Goal: Information Seeking & Learning: Learn about a topic

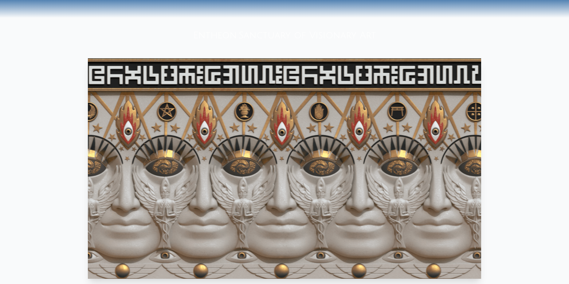
scroll to position [335, 0]
click at [285, 25] on div "Entheon: Sanctuary of Visionary Art" at bounding box center [284, 35] width 569 height 21
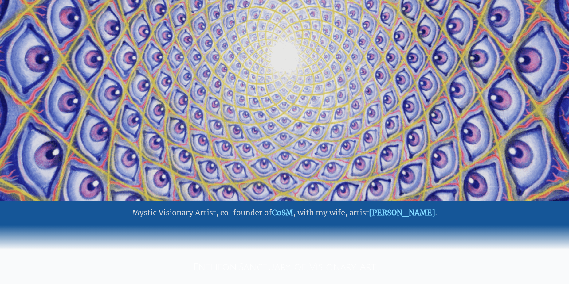
scroll to position [0, 0]
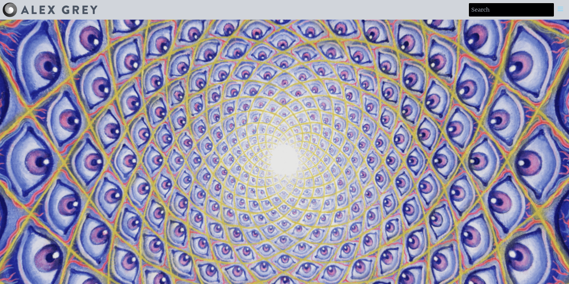
click at [564, 10] on div at bounding box center [560, 10] width 12 height 14
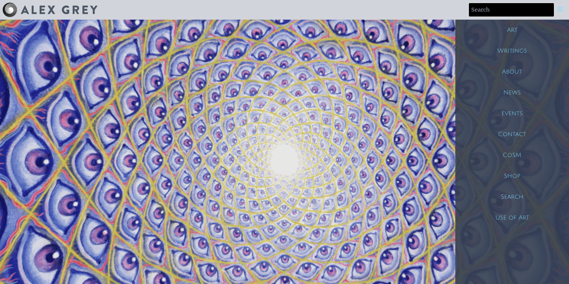
click at [509, 41] on div "Writings" at bounding box center [512, 51] width 114 height 21
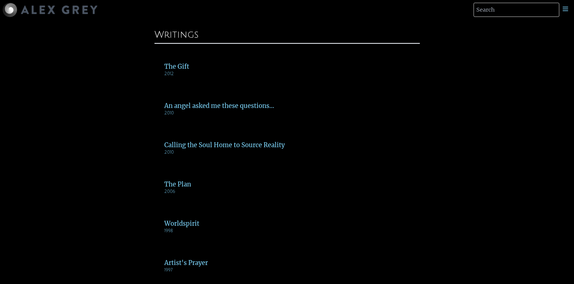
click at [209, 62] on div "The Gift" at bounding box center [287, 66] width 246 height 9
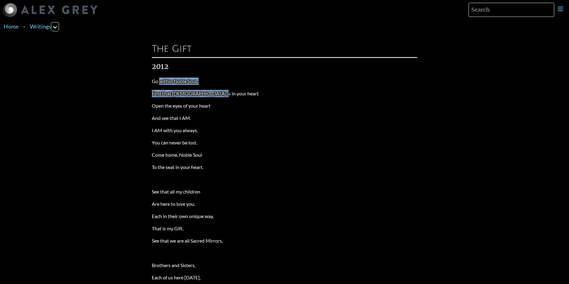
drag, startPoint x: 190, startPoint y: 58, endPoint x: 261, endPoint y: 74, distance: 72.6
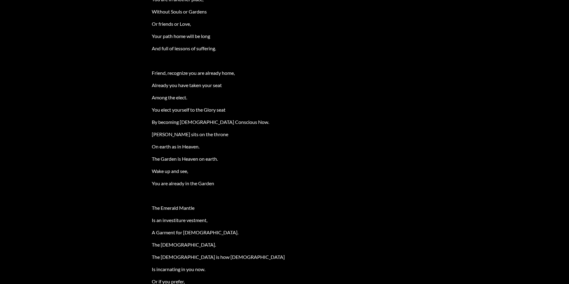
scroll to position [1239, 0]
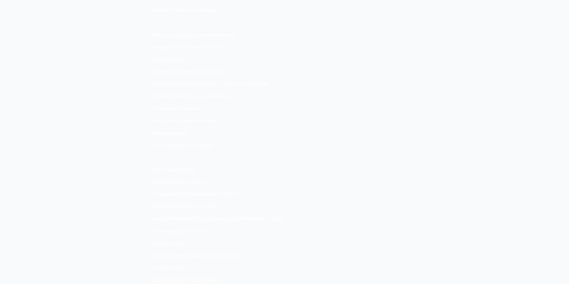
drag, startPoint x: 121, startPoint y: 24, endPoint x: 154, endPoint y: -2, distance: 42.7
